Goal: Information Seeking & Learning: Learn about a topic

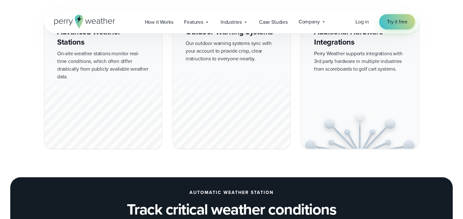
scroll to position [578, 0]
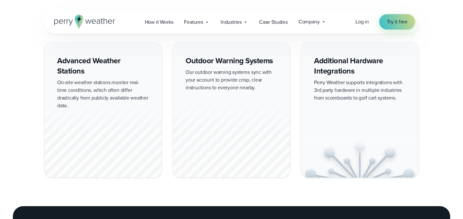
click at [341, 66] on div "Additional Hardware Integrations Perry Weather supports integrations with 3rd p…" at bounding box center [360, 109] width 118 height 135
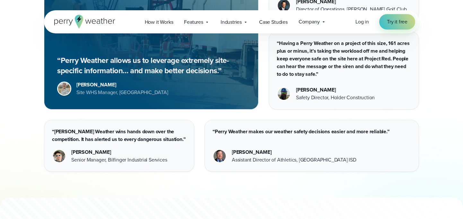
scroll to position [1726, 0]
click at [199, 23] on span "Features" at bounding box center [193, 22] width 19 height 8
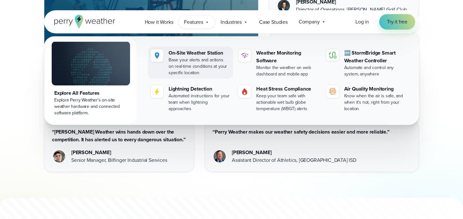
click at [202, 66] on div "Base your alerts and actions on real-time conditions at your specific location" at bounding box center [199, 66] width 62 height 19
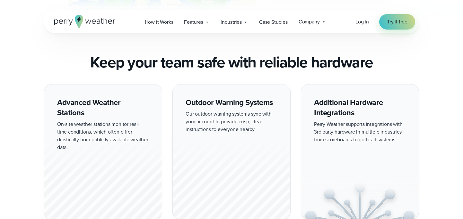
scroll to position [546, 0]
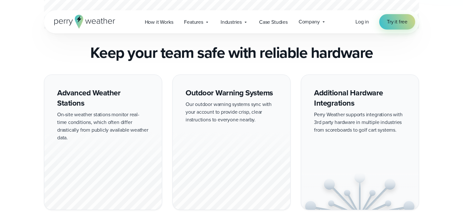
click at [91, 130] on div at bounding box center [102, 170] width 117 height 80
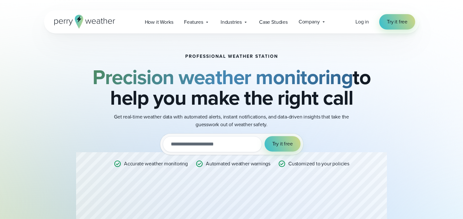
scroll to position [0, 0]
click at [244, 25] on div "Industries Featured Case Study How PGA of America is Prioritizing Golfer Safety…" at bounding box center [234, 21] width 39 height 13
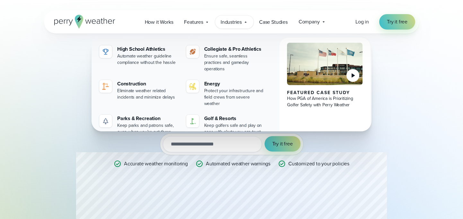
click at [244, 25] on div "Industries Featured Case Study How PGA of America is Prioritizing Golfer Safety…" at bounding box center [234, 21] width 39 height 13
